Goal: Task Accomplishment & Management: Complete application form

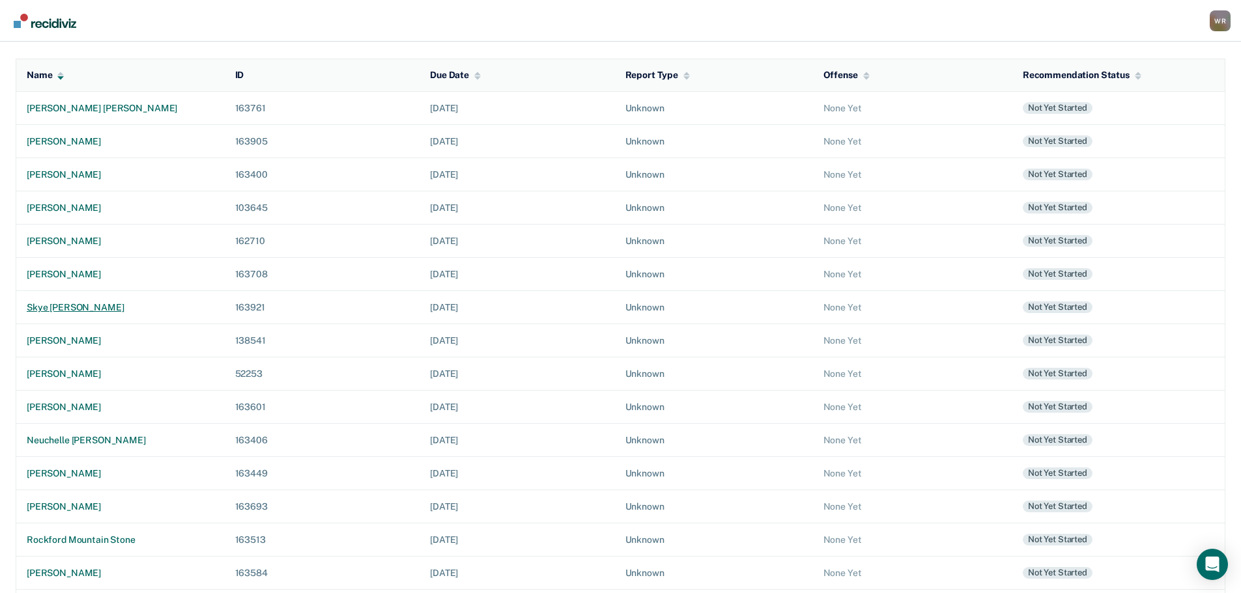
scroll to position [130, 0]
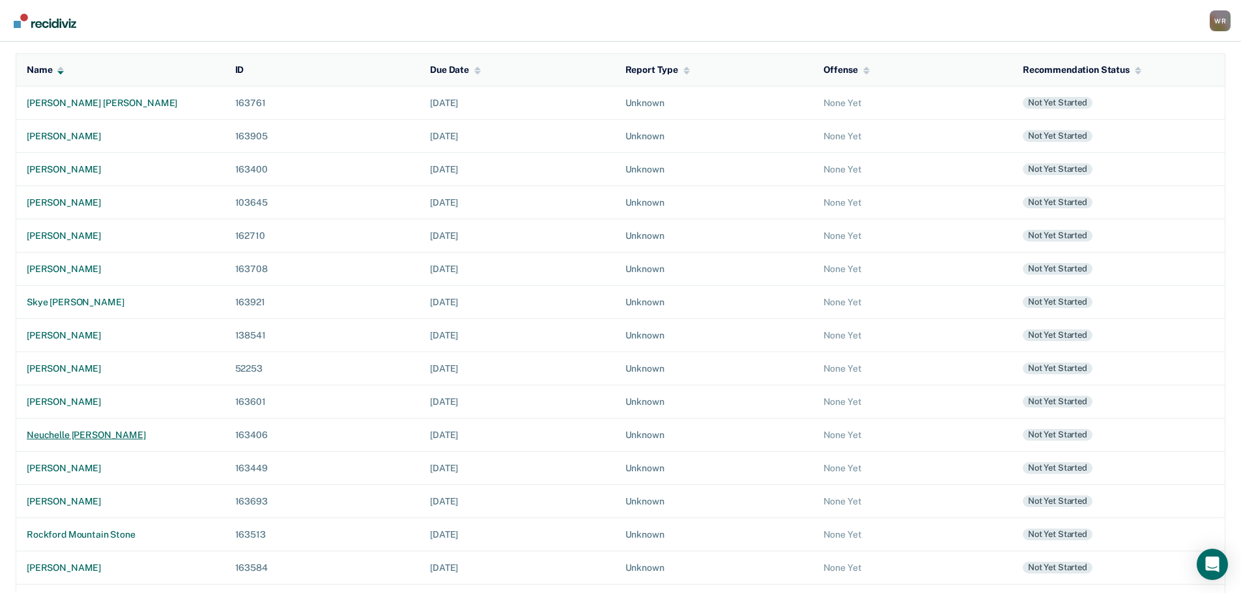
click at [113, 432] on div "neuchelle [PERSON_NAME]" at bounding box center [121, 435] width 188 height 11
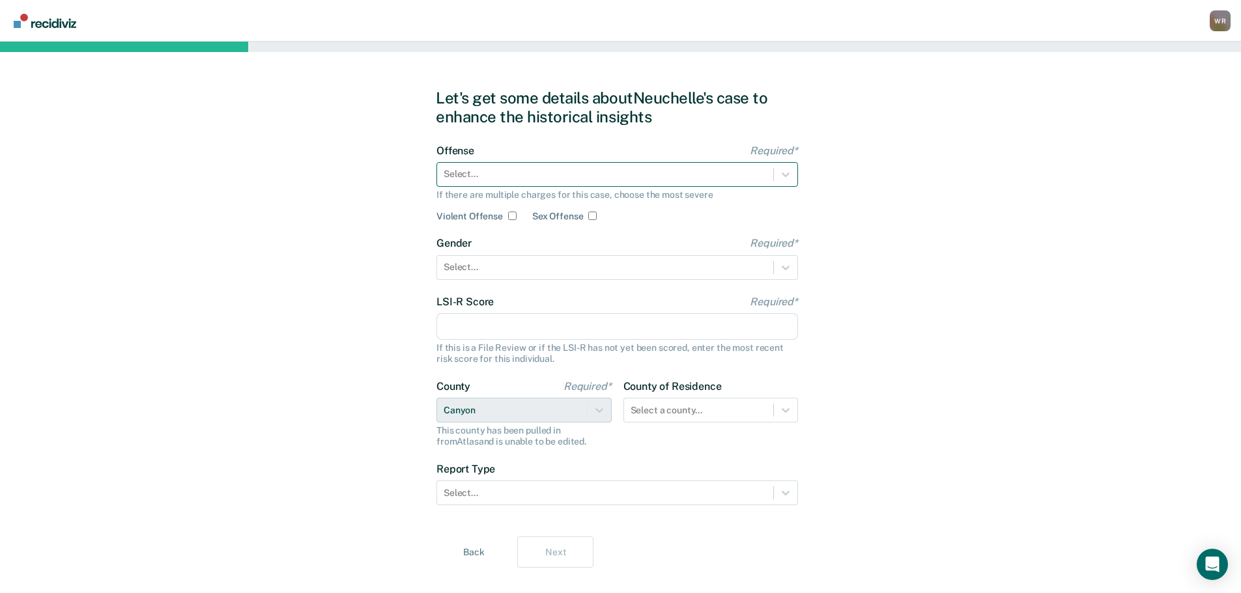
click at [606, 178] on div at bounding box center [605, 174] width 323 height 14
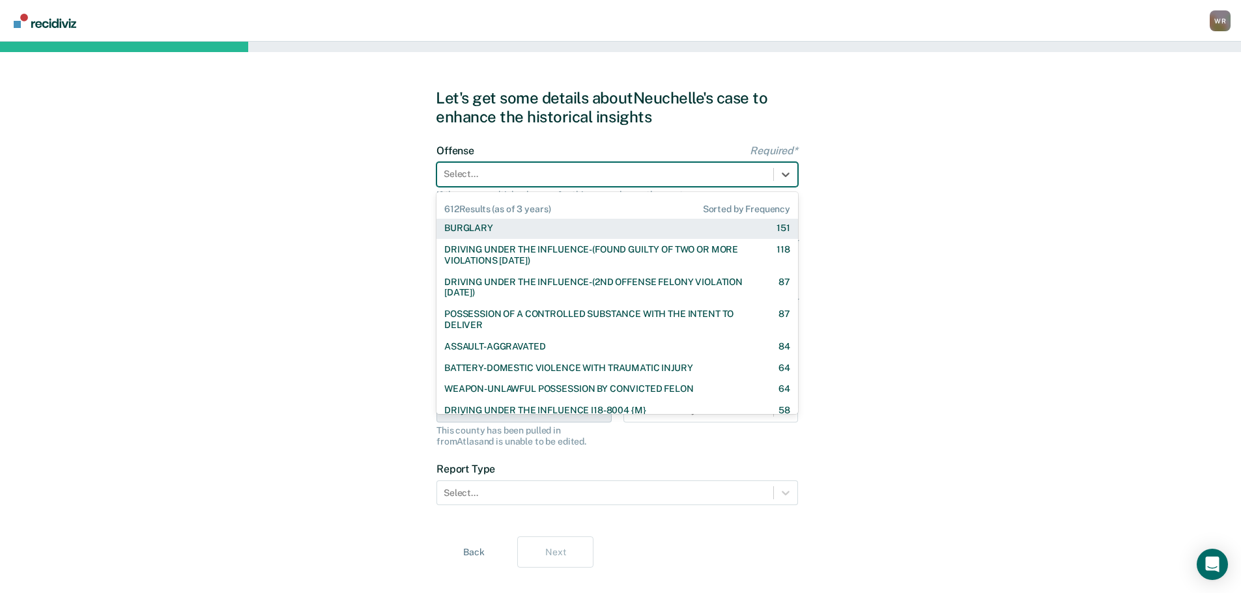
scroll to position [65, 0]
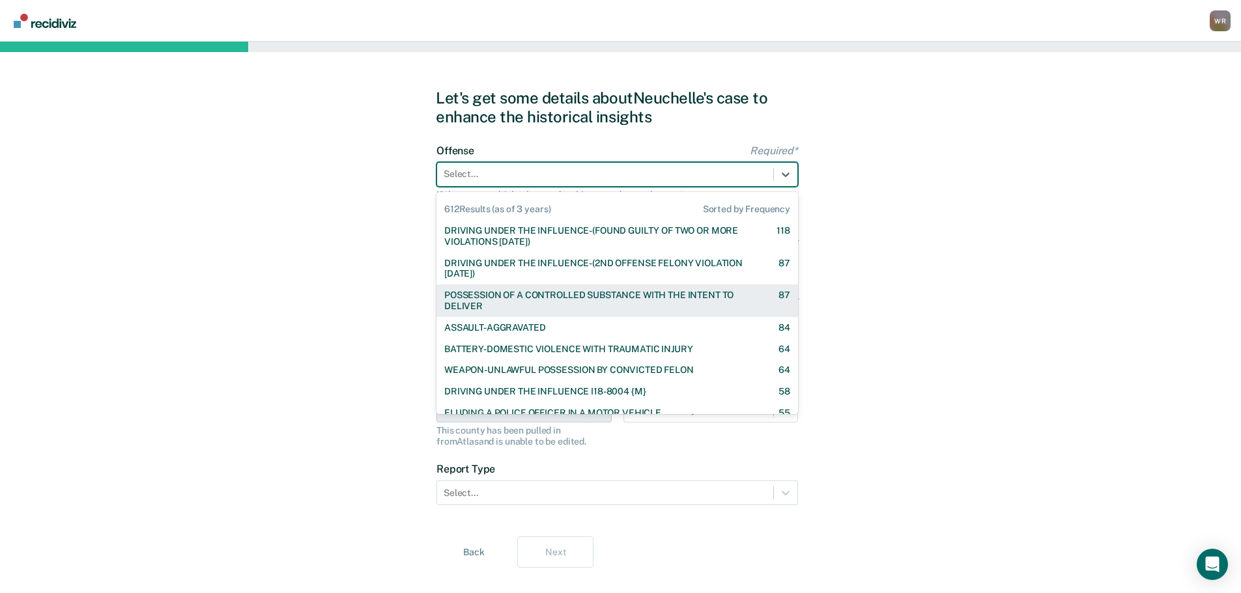
click at [528, 293] on div "POSSESSION OF A CONTROLLED SUBSTANCE WITH THE INTENT TO DELIVER" at bounding box center [599, 301] width 311 height 22
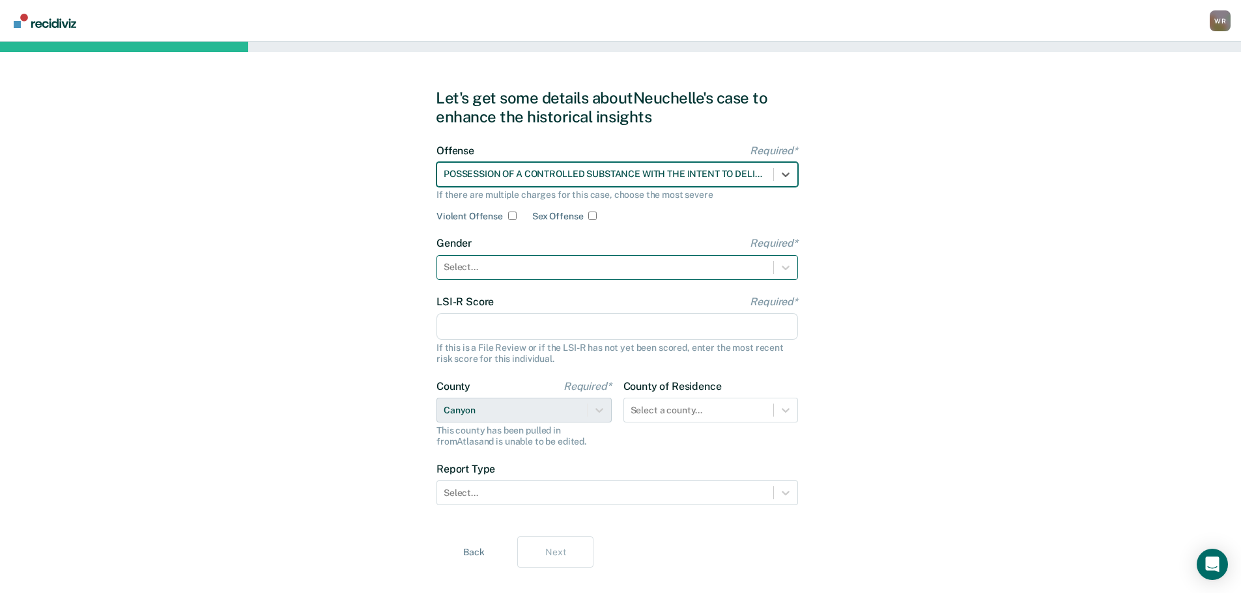
click at [530, 267] on div at bounding box center [605, 268] width 323 height 14
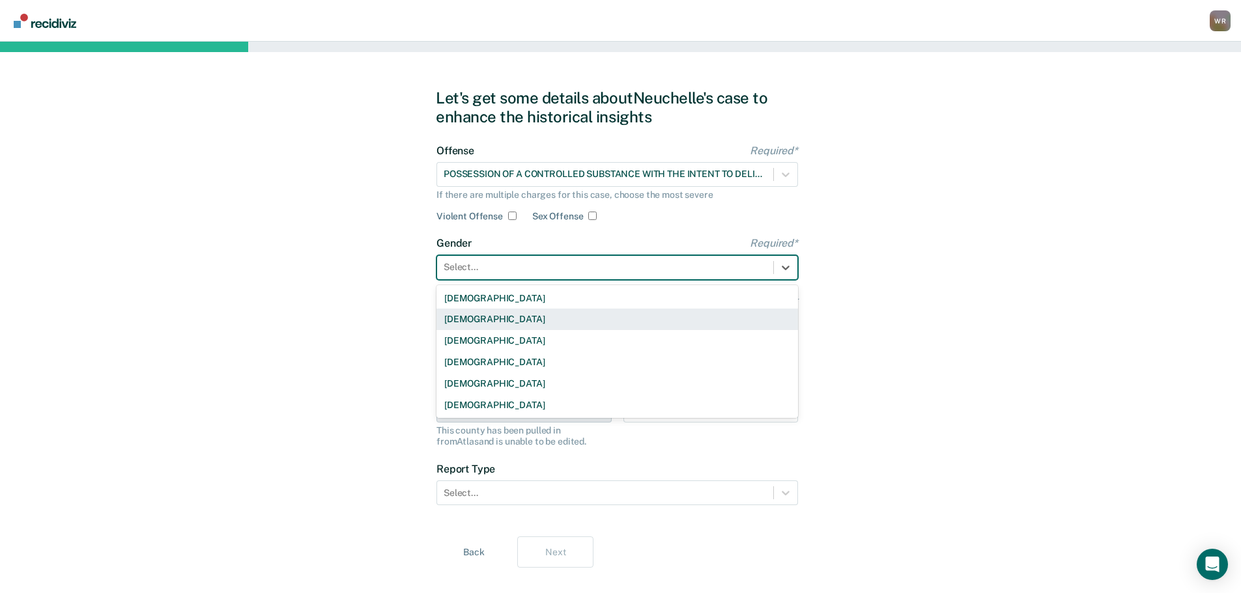
click at [515, 319] on div "[DEMOGRAPHIC_DATA]" at bounding box center [617, 319] width 362 height 21
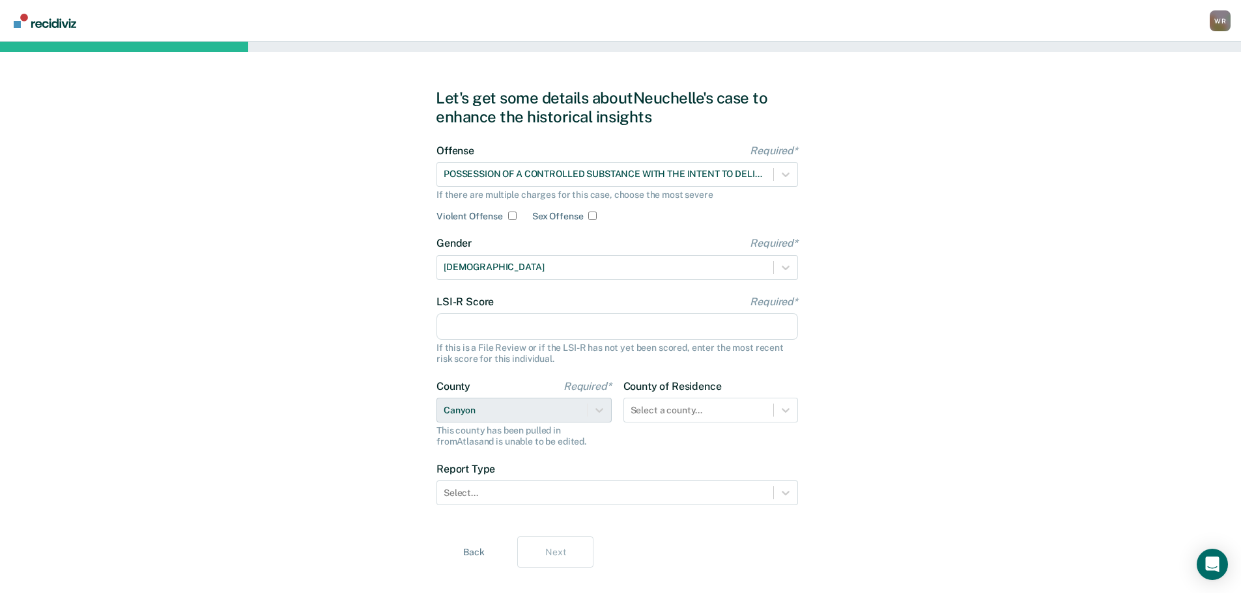
click at [513, 326] on input "LSI-R Score Required*" at bounding box center [617, 326] width 362 height 27
type input "26"
click at [718, 409] on div "Select a county..." at bounding box center [710, 410] width 175 height 25
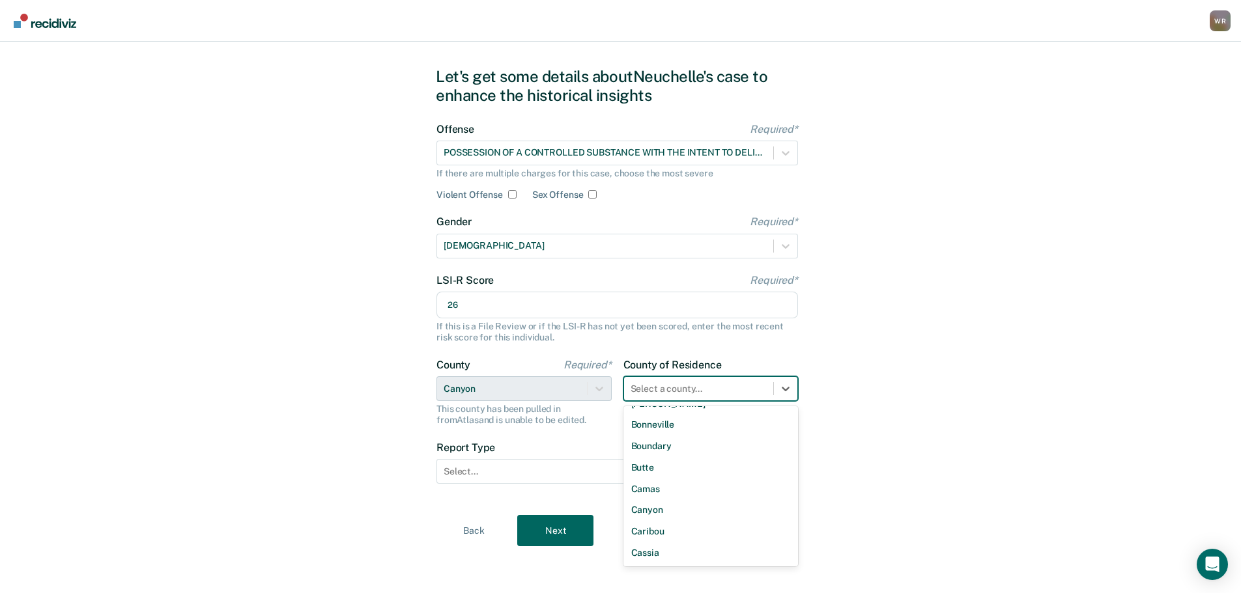
scroll to position [195, 0]
click at [672, 507] on div "Canyon" at bounding box center [710, 501] width 175 height 21
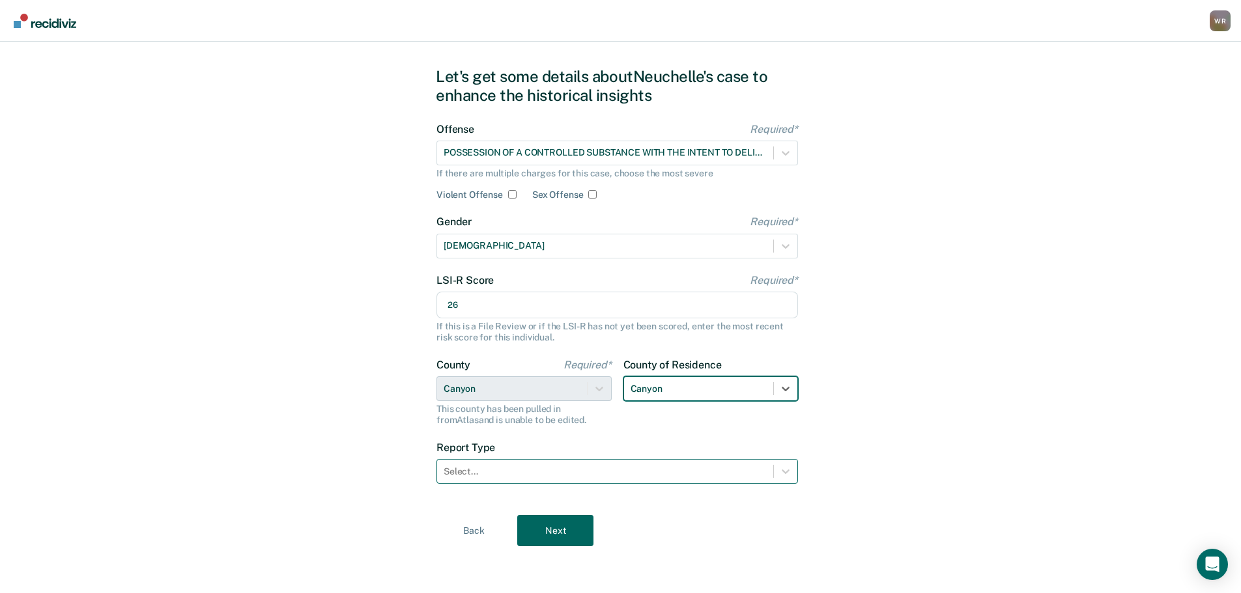
click at [501, 474] on div at bounding box center [605, 472] width 323 height 14
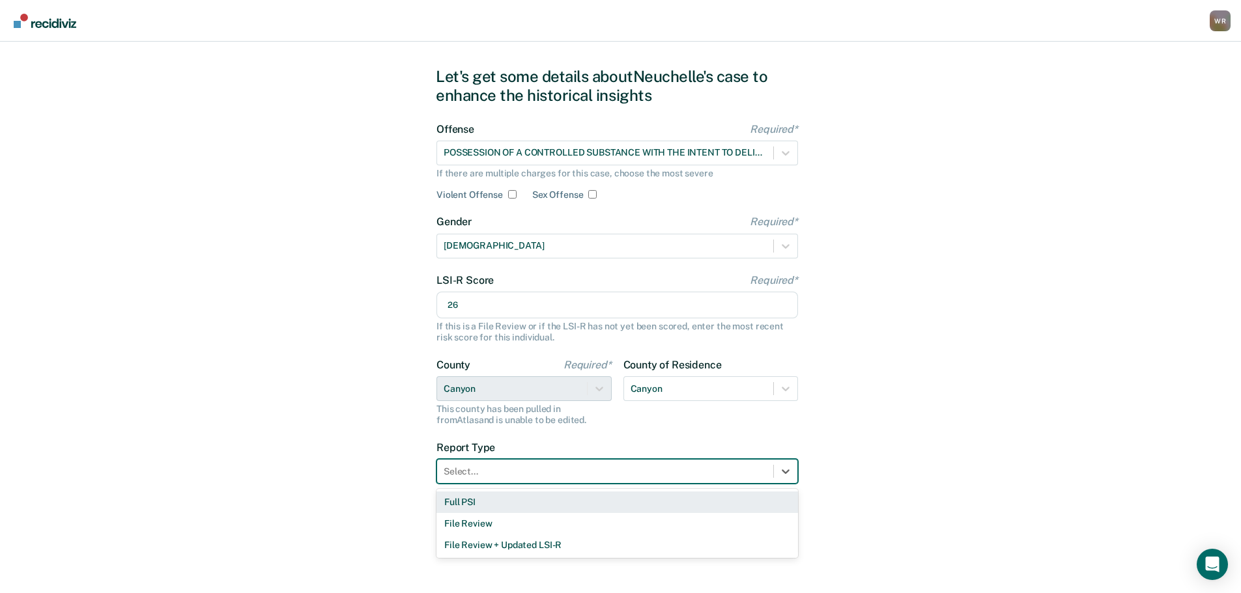
click at [486, 501] on div "Full PSI" at bounding box center [617, 502] width 362 height 21
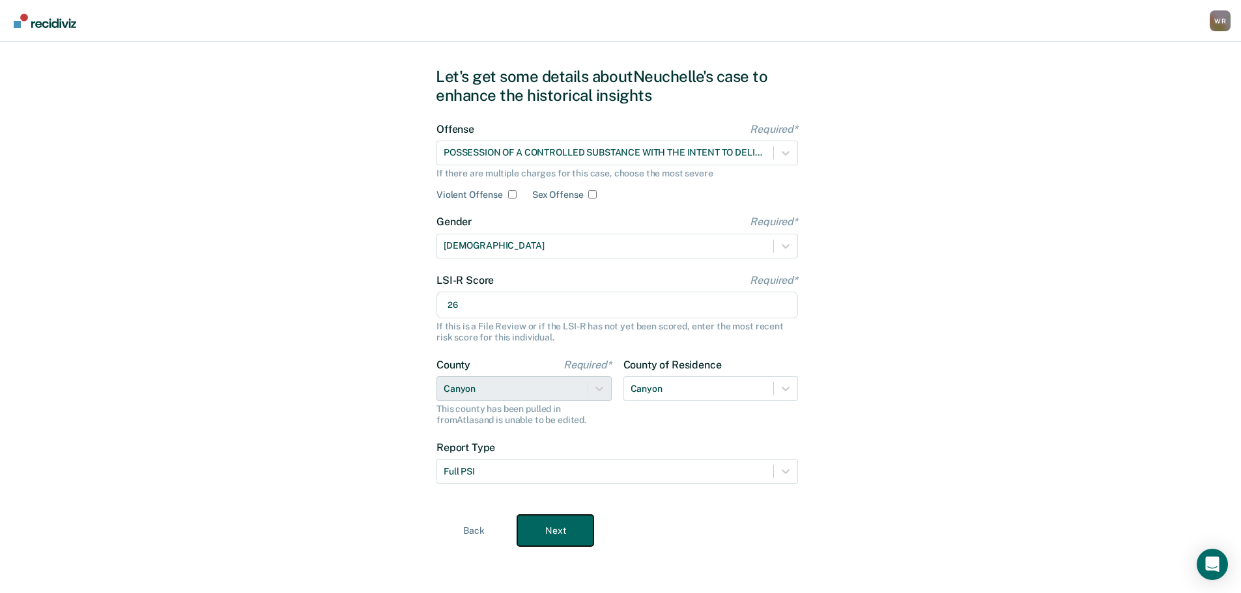
click at [553, 522] on button "Next" at bounding box center [555, 530] width 76 height 31
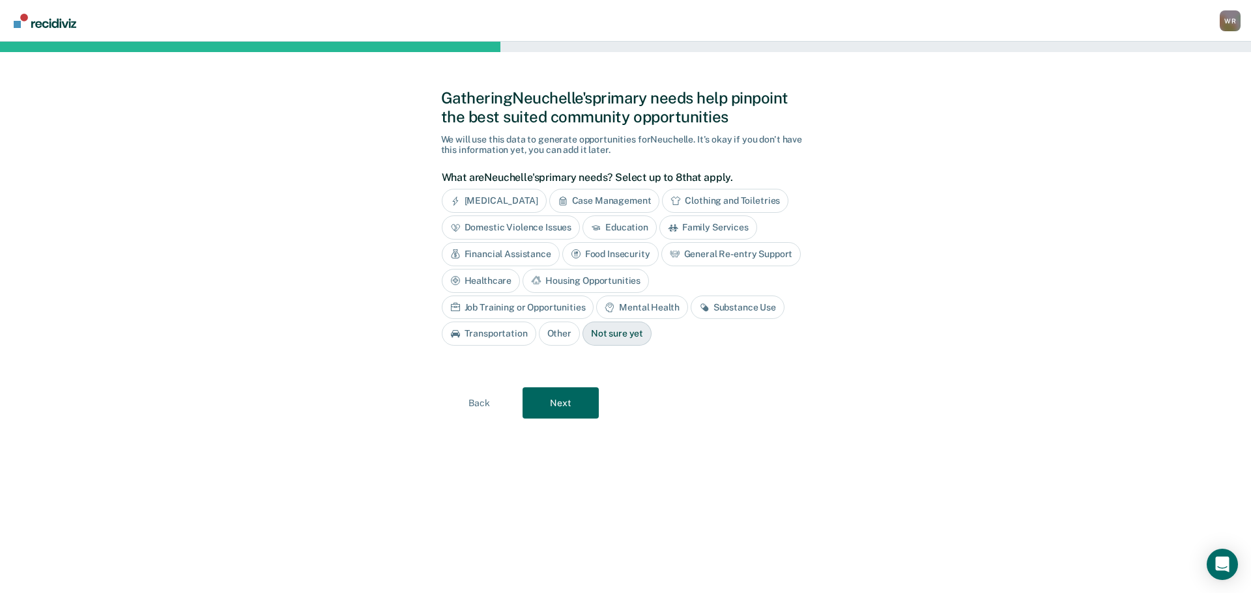
click at [696, 227] on div "Family Services" at bounding box center [708, 228] width 98 height 24
click at [573, 281] on div "Housing Opportunities" at bounding box center [585, 281] width 126 height 24
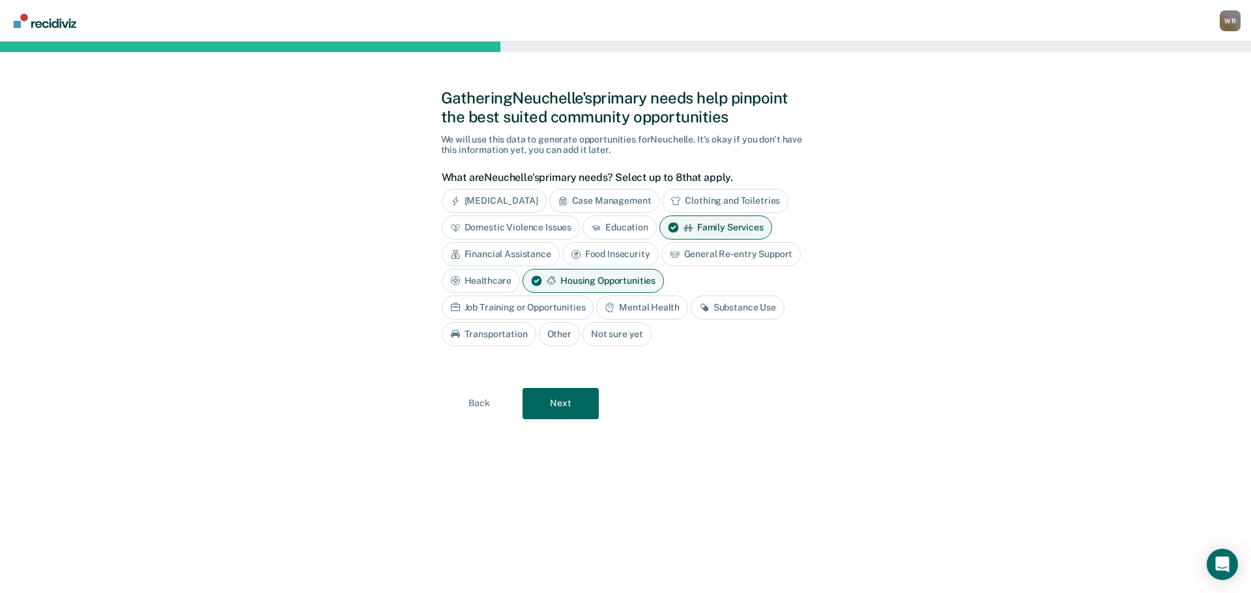
click at [519, 313] on div "Job Training or Opportunities" at bounding box center [518, 308] width 152 height 24
click at [674, 311] on div "Mental Health" at bounding box center [656, 308] width 91 height 24
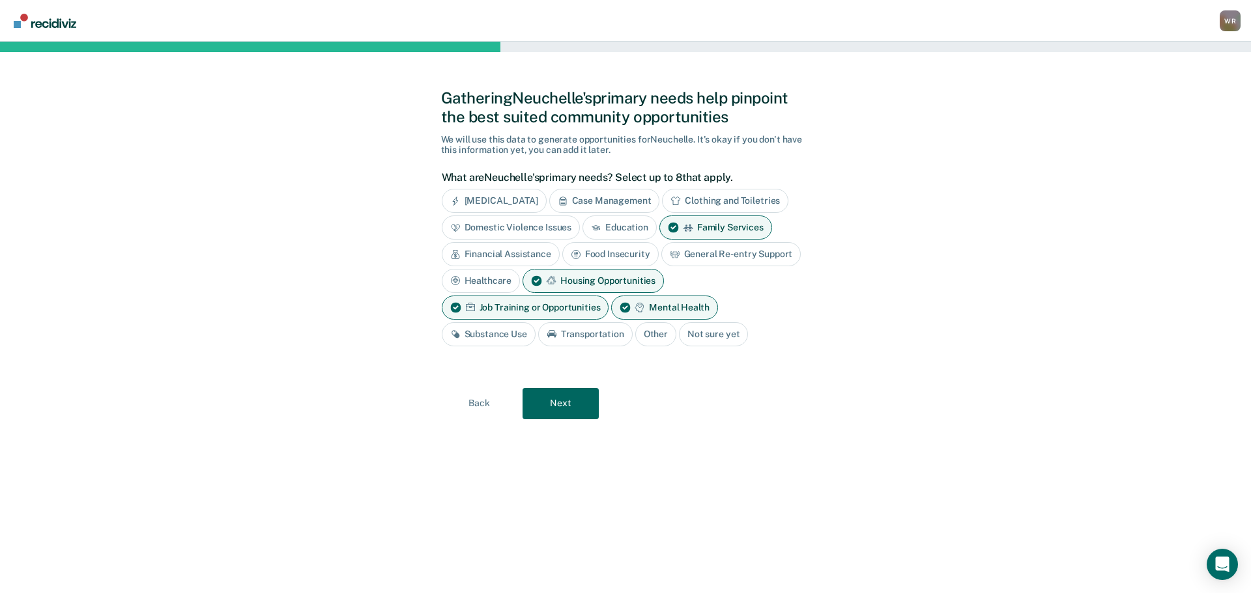
click at [505, 339] on div "Substance Use" at bounding box center [489, 334] width 94 height 24
click at [591, 338] on div "Transportation" at bounding box center [600, 334] width 94 height 24
click at [556, 407] on button "Next" at bounding box center [560, 403] width 76 height 31
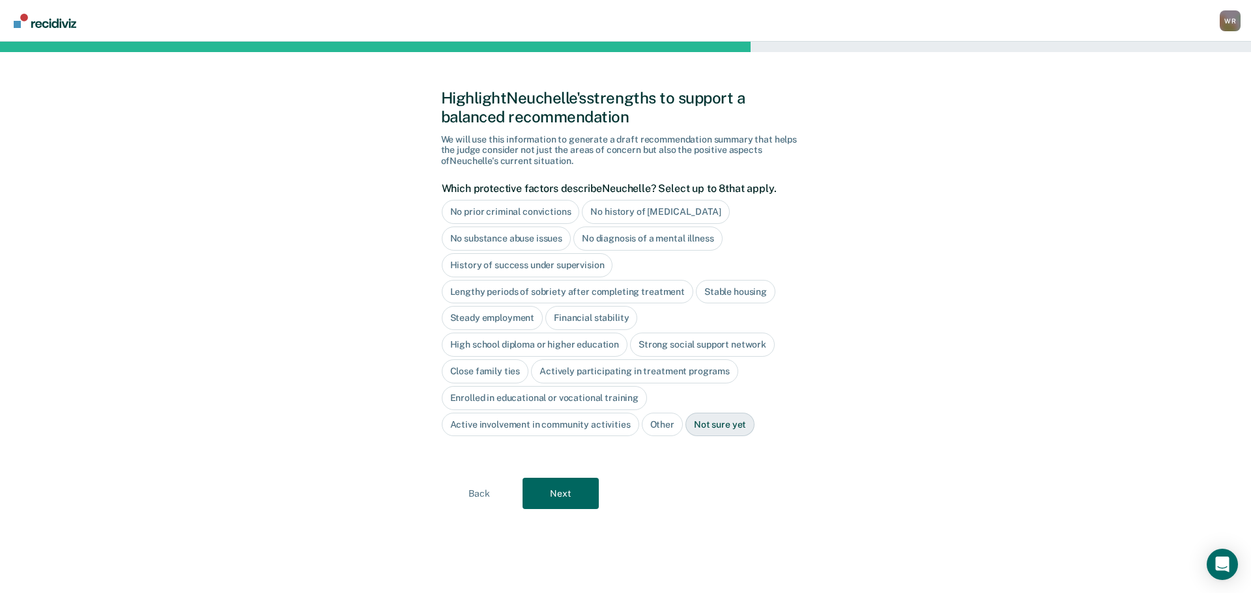
click at [670, 211] on div "No history of [MEDICAL_DATA]" at bounding box center [655, 212] width 147 height 24
click at [522, 343] on div "High school diploma or higher education" at bounding box center [535, 345] width 186 height 24
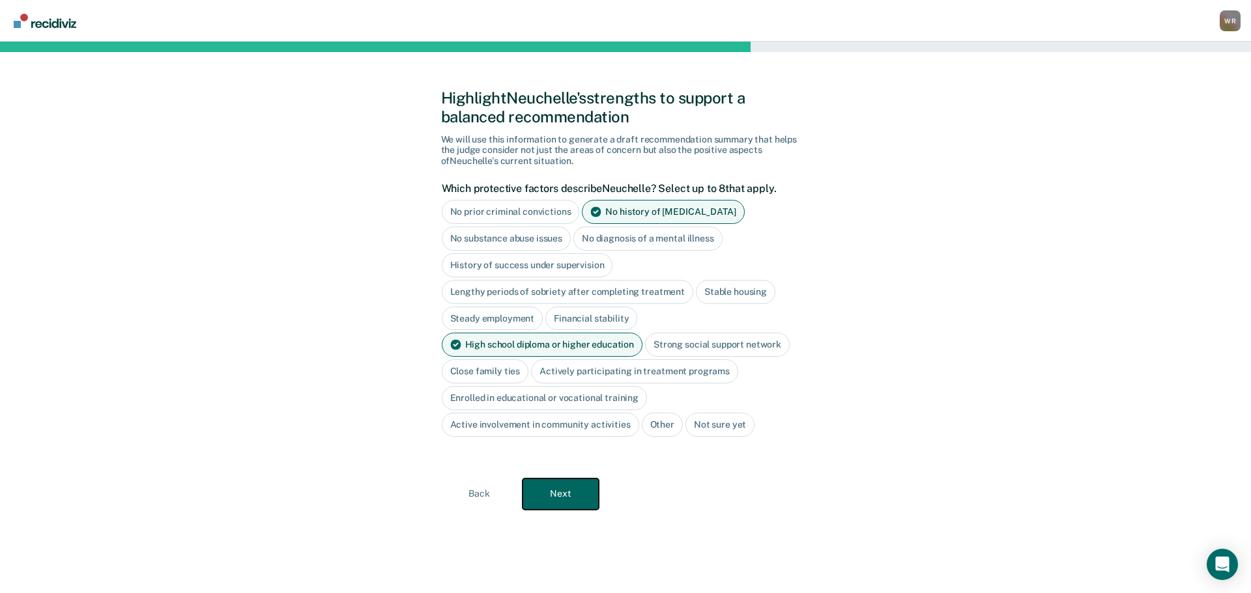
click at [565, 496] on button "Next" at bounding box center [560, 494] width 76 height 31
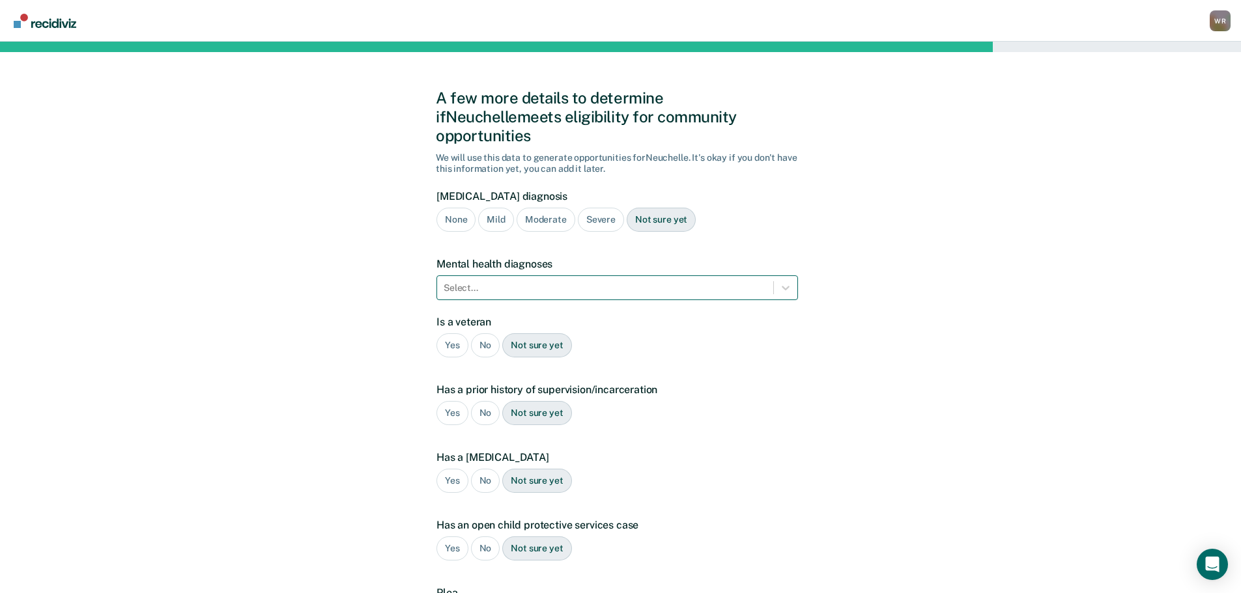
click at [542, 281] on div at bounding box center [605, 288] width 323 height 14
click at [506, 281] on div at bounding box center [605, 288] width 323 height 14
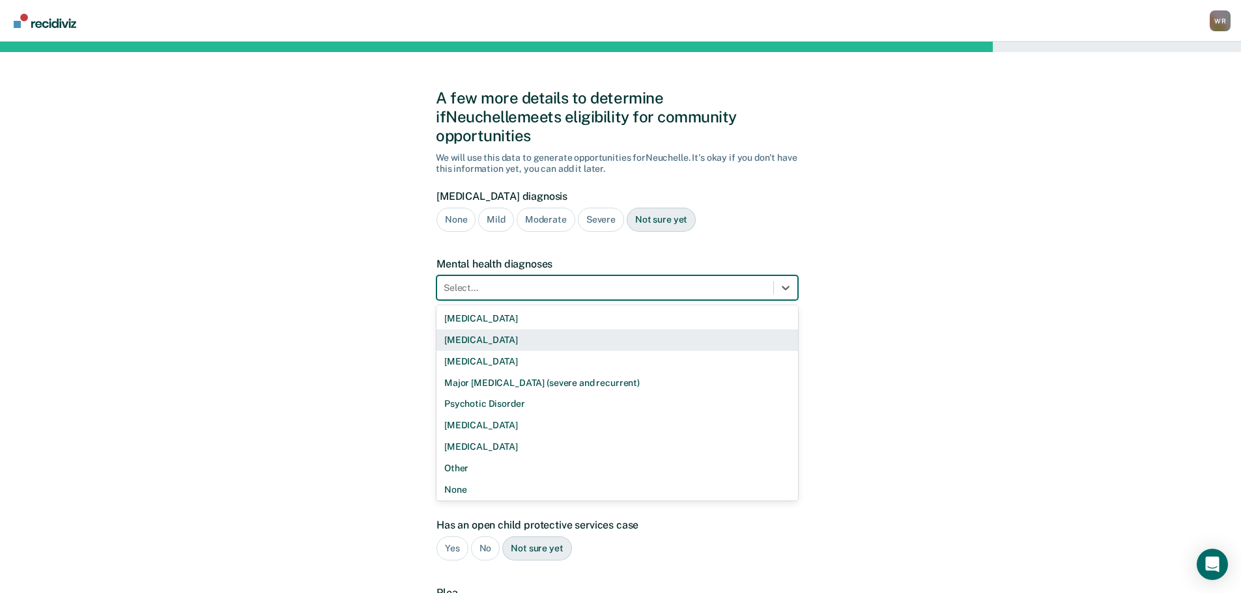
click at [500, 330] on div "[MEDICAL_DATA]" at bounding box center [617, 340] width 362 height 21
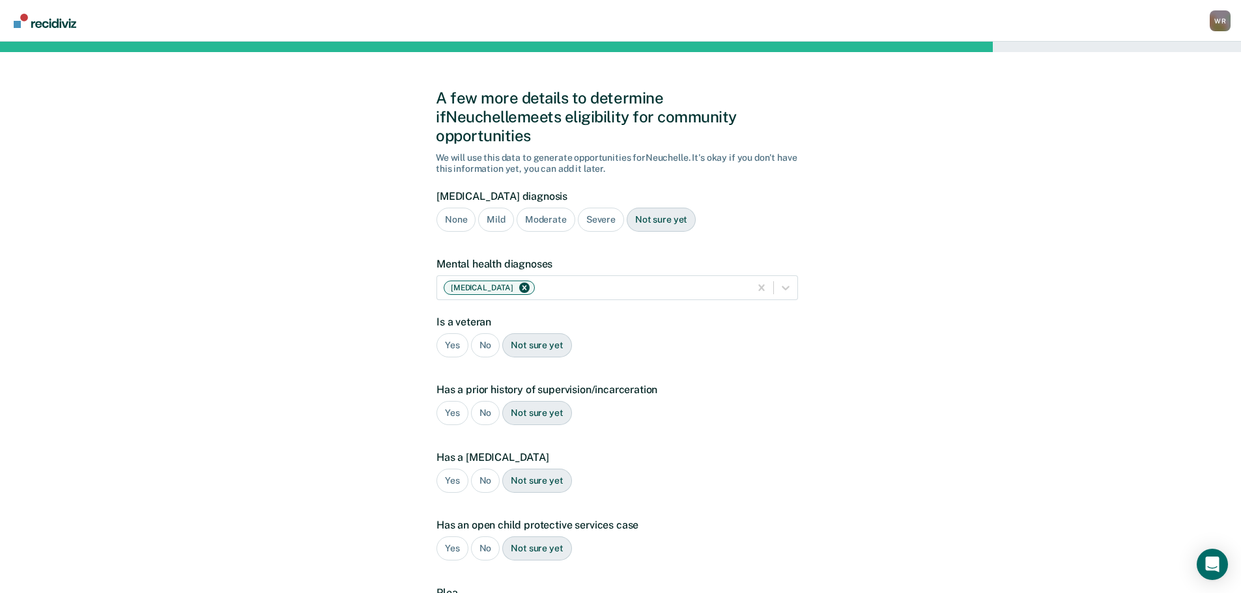
click at [484, 333] on div "No" at bounding box center [485, 345] width 29 height 24
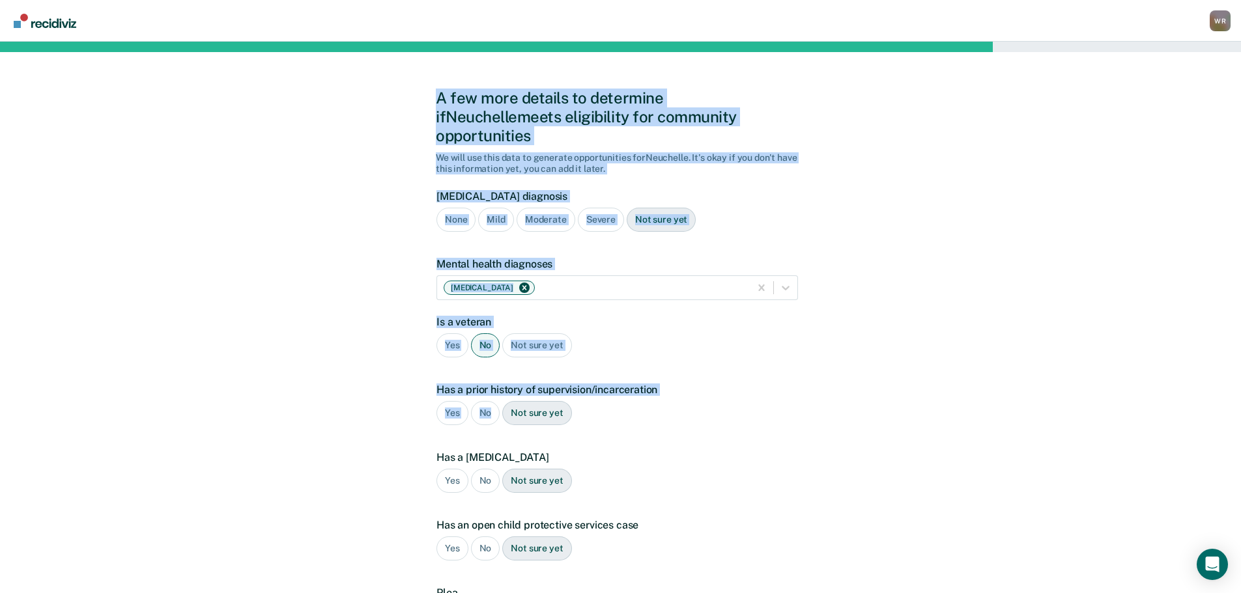
drag, startPoint x: 493, startPoint y: 393, endPoint x: -302, endPoint y: 346, distance: 796.0
click at [0, 346] on html "Looks like you’re using Internet Explorer 11. For faster loading and a better e…" at bounding box center [620, 296] width 1241 height 593
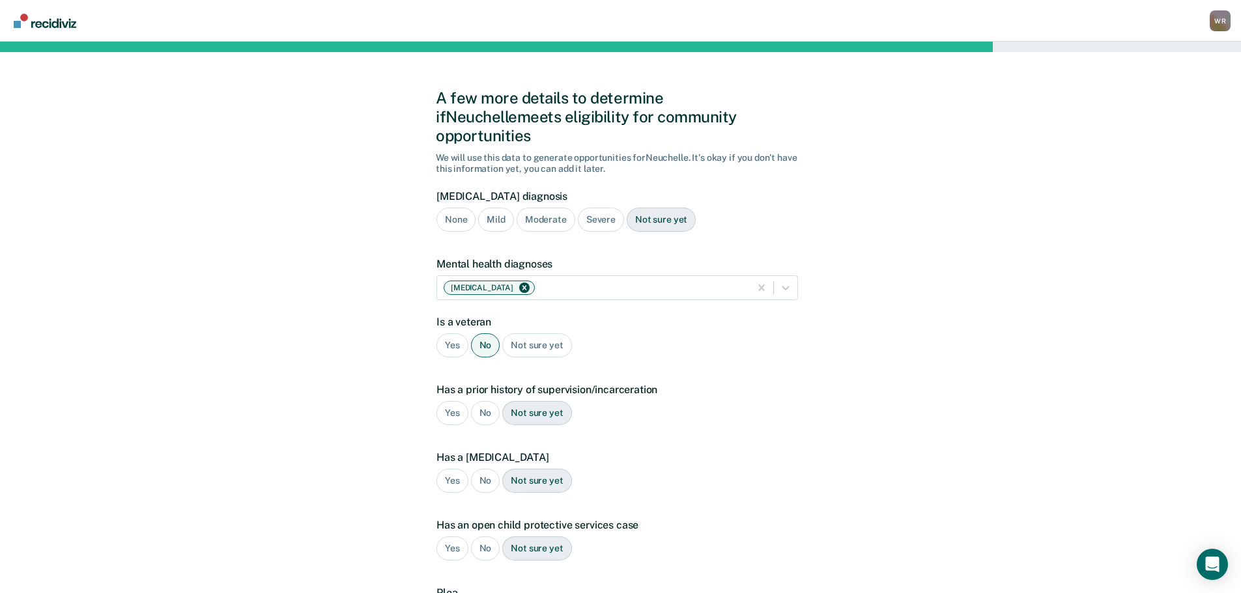
drag, startPoint x: 748, startPoint y: 410, endPoint x: 736, endPoint y: 391, distance: 22.0
click at [741, 397] on div "Has a prior history of supervision/incarceration Yes No Not sure yet" at bounding box center [617, 410] width 362 height 52
click at [453, 401] on div "Yes" at bounding box center [452, 413] width 32 height 24
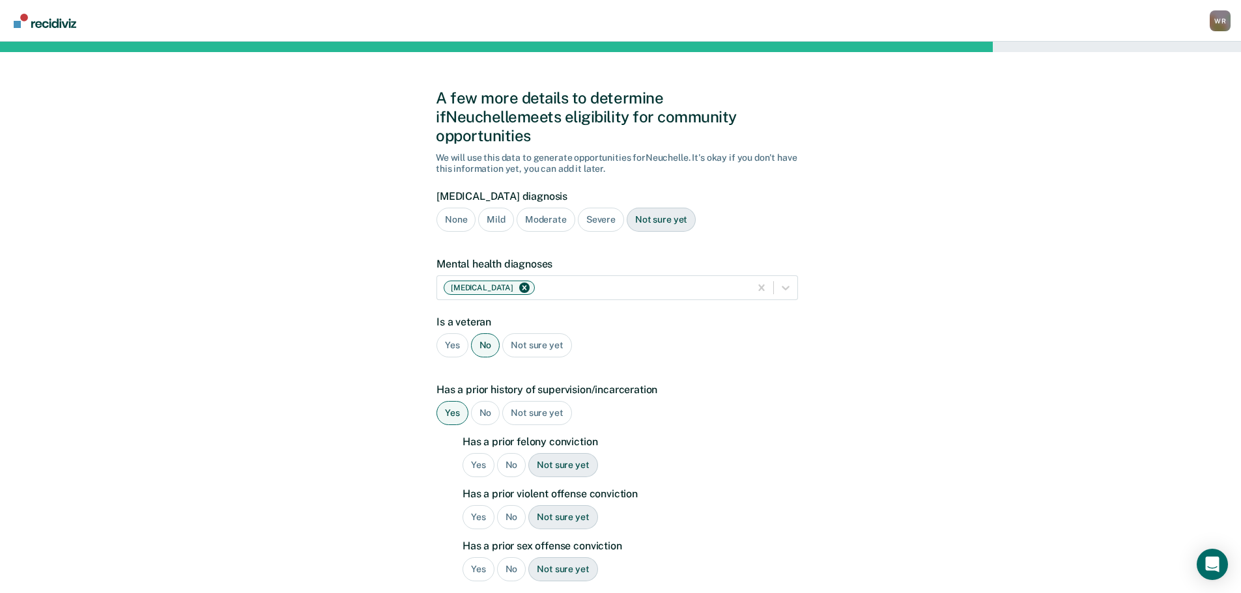
click at [513, 453] on div "No" at bounding box center [511, 465] width 29 height 24
click at [514, 505] on div "No" at bounding box center [511, 517] width 29 height 24
click at [517, 558] on div "No" at bounding box center [511, 570] width 29 height 24
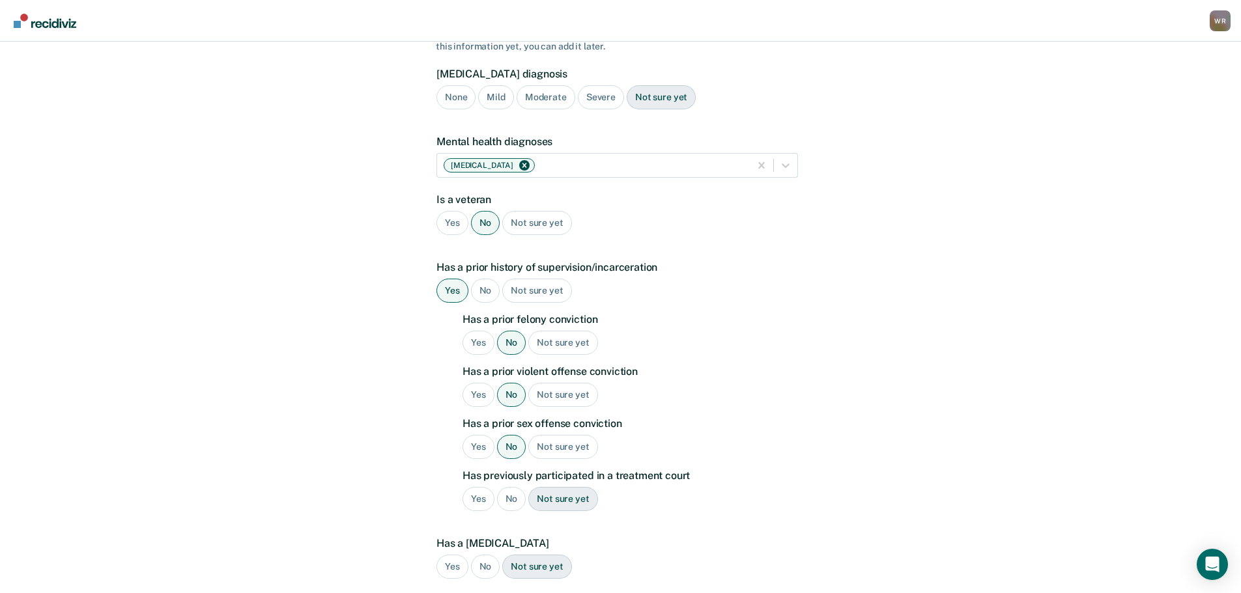
scroll to position [130, 0]
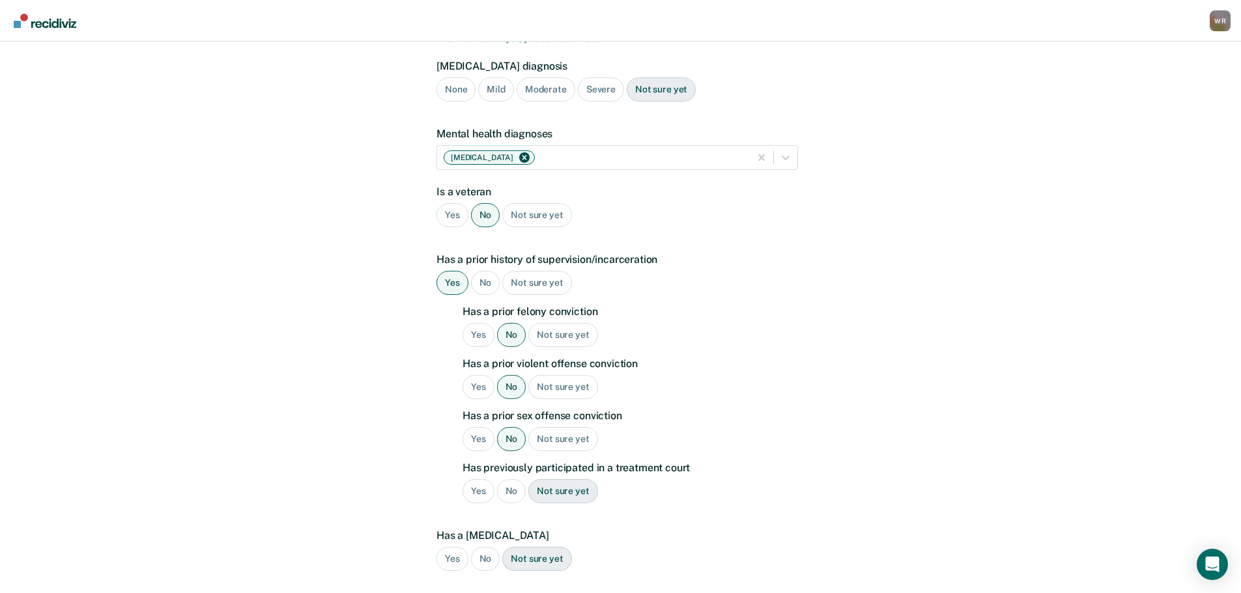
click at [510, 479] on div "No" at bounding box center [511, 491] width 29 height 24
click at [488, 547] on div "No" at bounding box center [485, 559] width 29 height 24
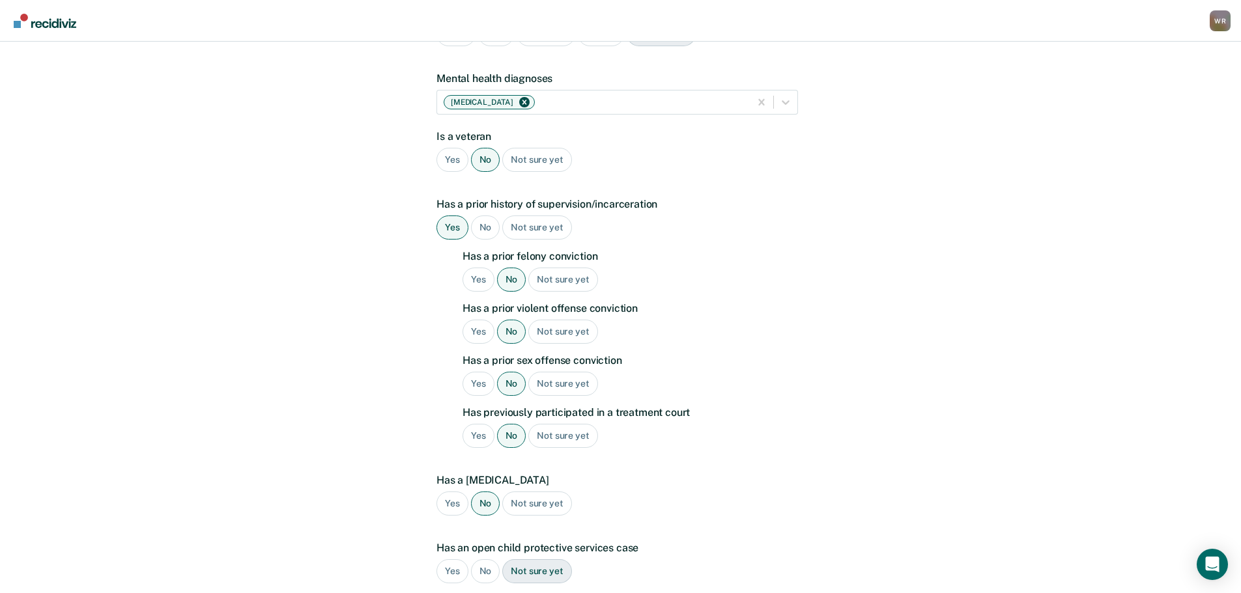
scroll to position [261, 0]
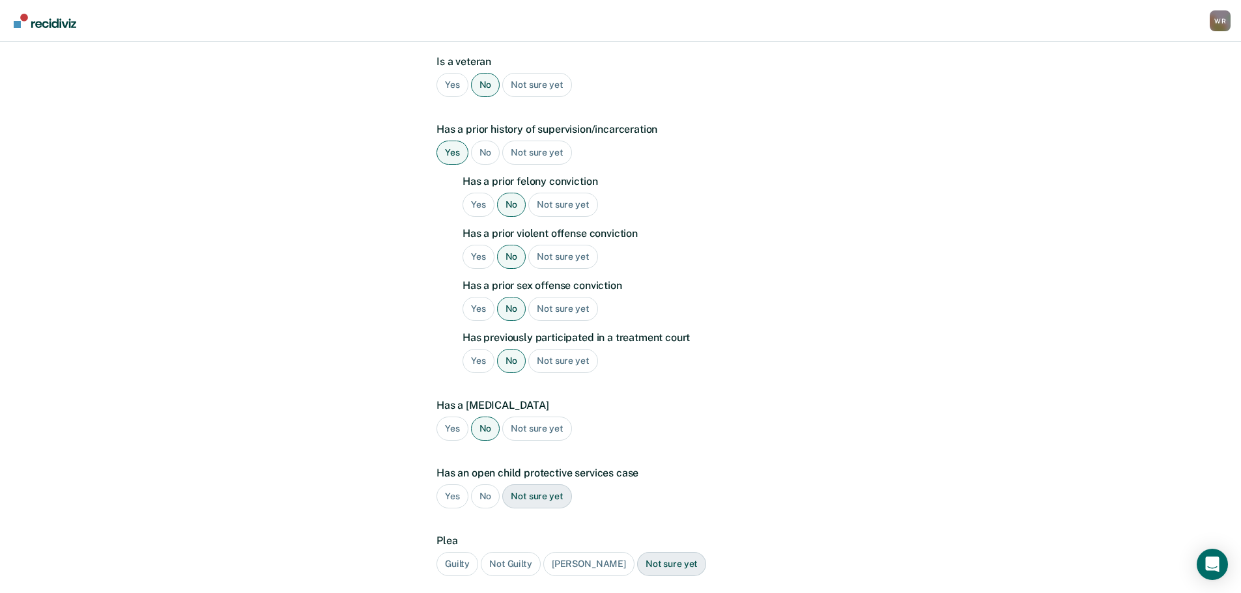
drag, startPoint x: 456, startPoint y: 478, endPoint x: 475, endPoint y: 471, distance: 20.2
click at [457, 485] on div "Yes" at bounding box center [452, 497] width 32 height 24
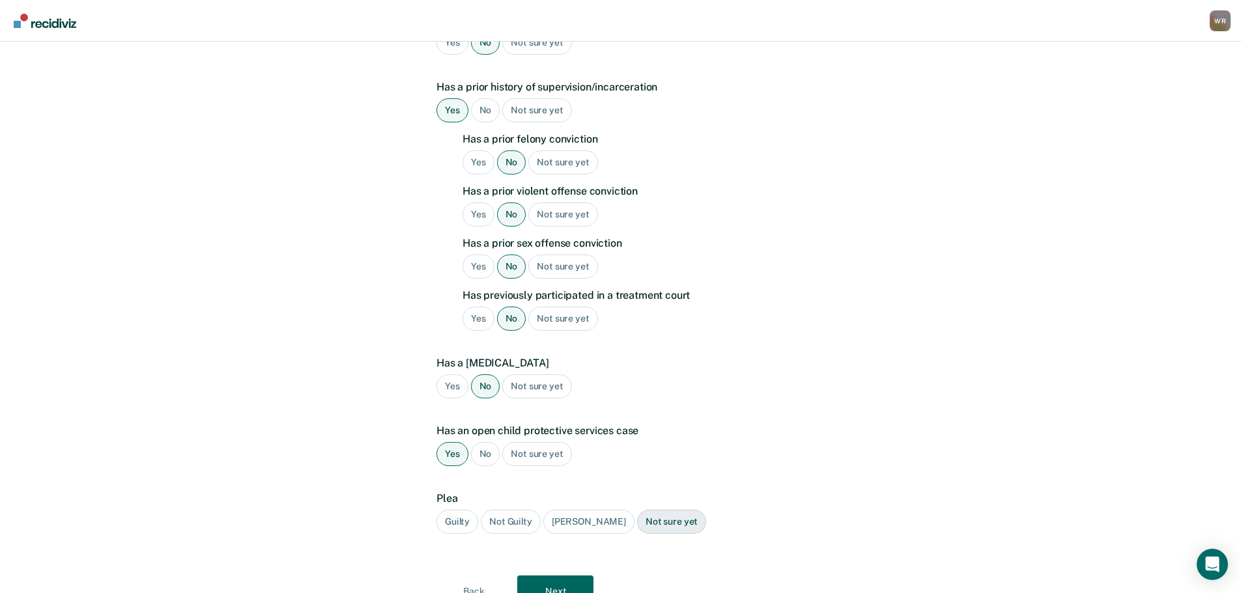
scroll to position [326, 0]
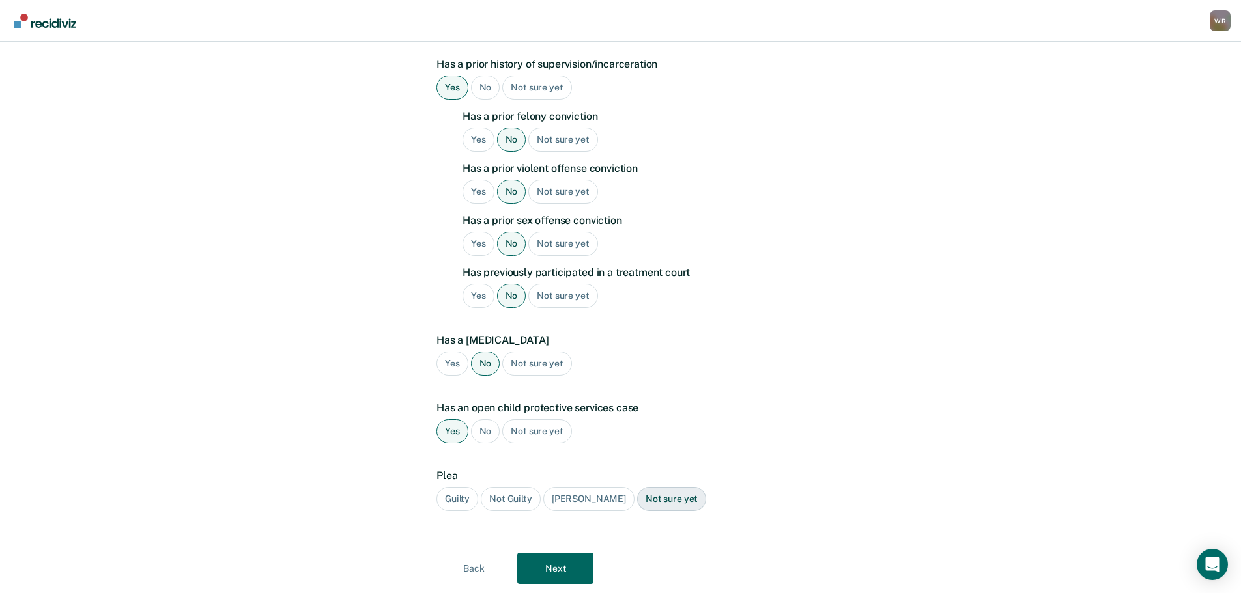
drag, startPoint x: 450, startPoint y: 479, endPoint x: 492, endPoint y: 477, distance: 41.7
click at [450, 487] on div "Guilty" at bounding box center [457, 499] width 42 height 24
click at [572, 553] on button "Next" at bounding box center [555, 568] width 76 height 31
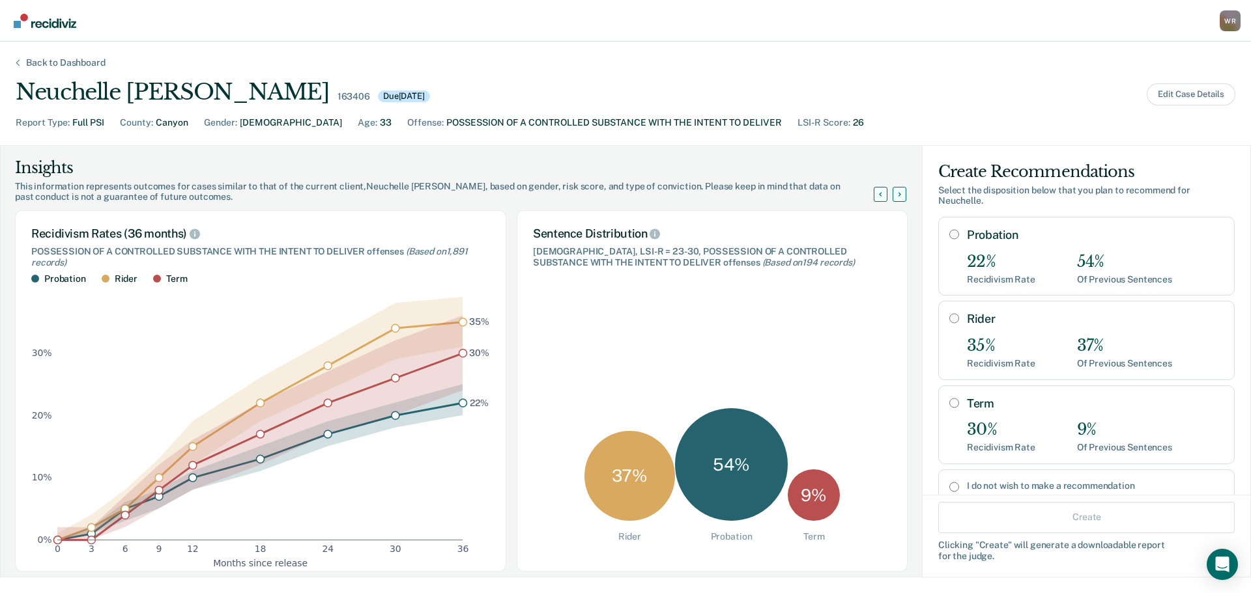
click at [949, 234] on input "Probation" at bounding box center [954, 234] width 10 height 10
radio input "true"
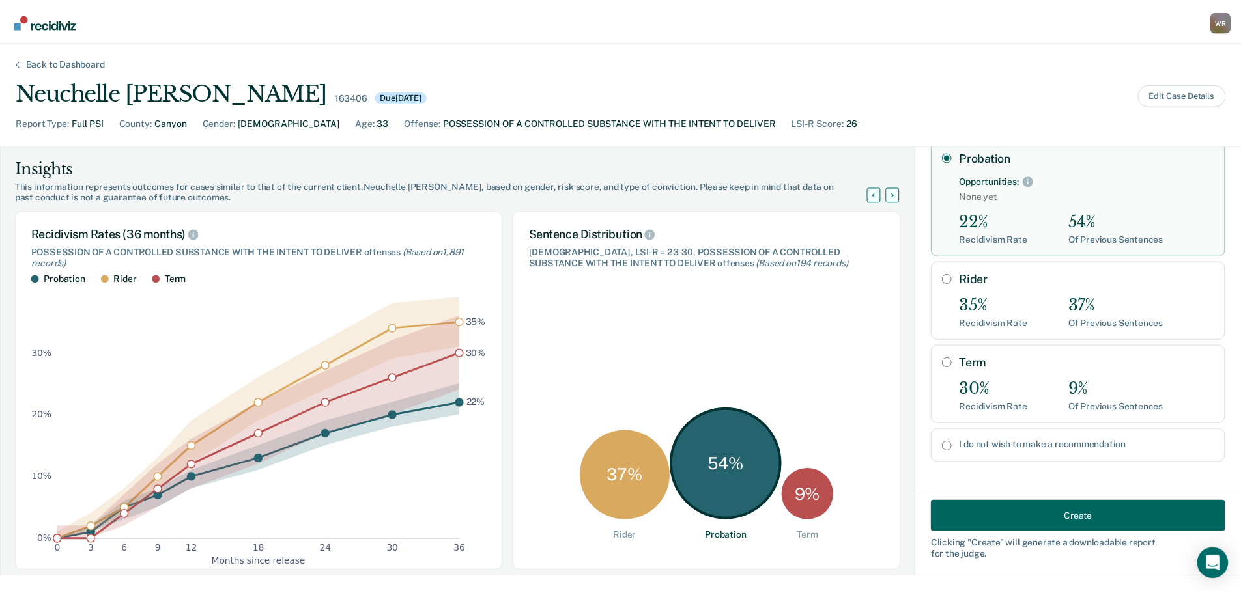
scroll to position [79, 0]
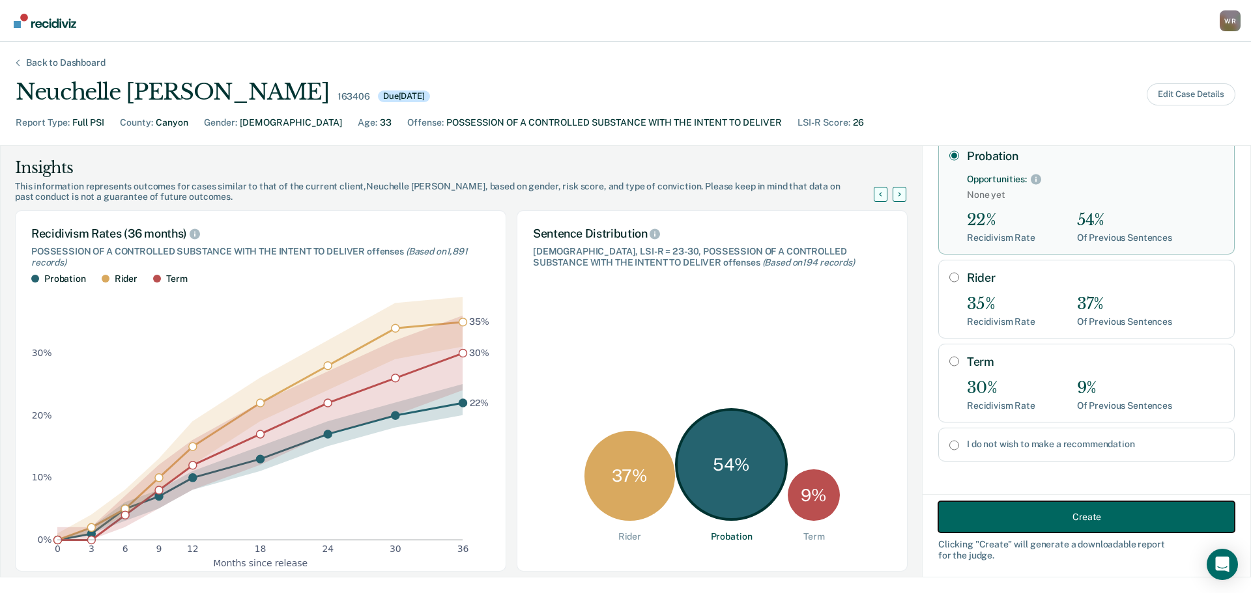
click at [1070, 515] on button "Create" at bounding box center [1086, 517] width 296 height 31
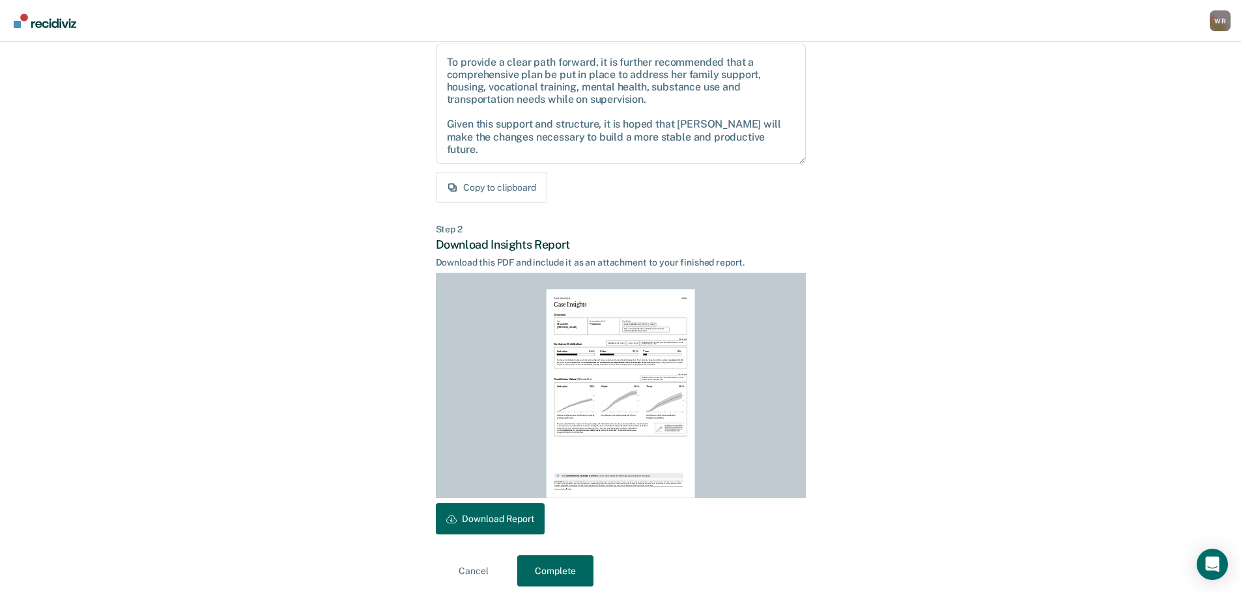
scroll to position [149, 0]
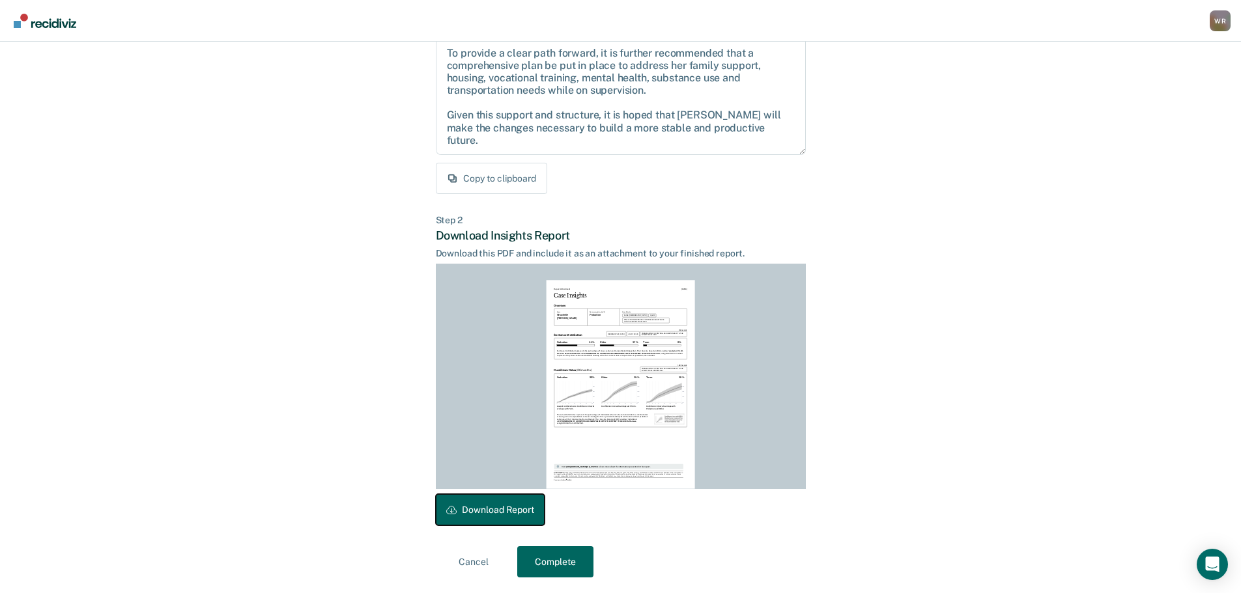
drag, startPoint x: 498, startPoint y: 513, endPoint x: 482, endPoint y: 454, distance: 60.8
click at [498, 513] on button "Download Report" at bounding box center [490, 509] width 109 height 31
drag, startPoint x: 543, startPoint y: 560, endPoint x: 540, endPoint y: 553, distance: 7.0
click at [541, 558] on button "Complete" at bounding box center [555, 561] width 76 height 31
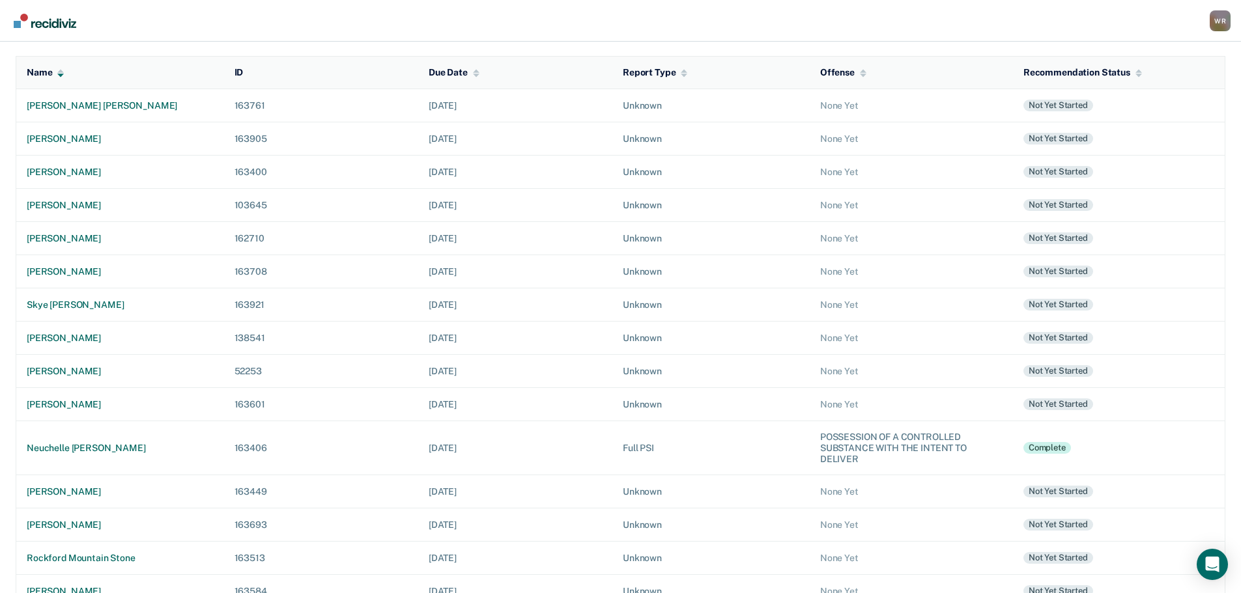
scroll to position [130, 0]
